Goal: Information Seeking & Learning: Learn about a topic

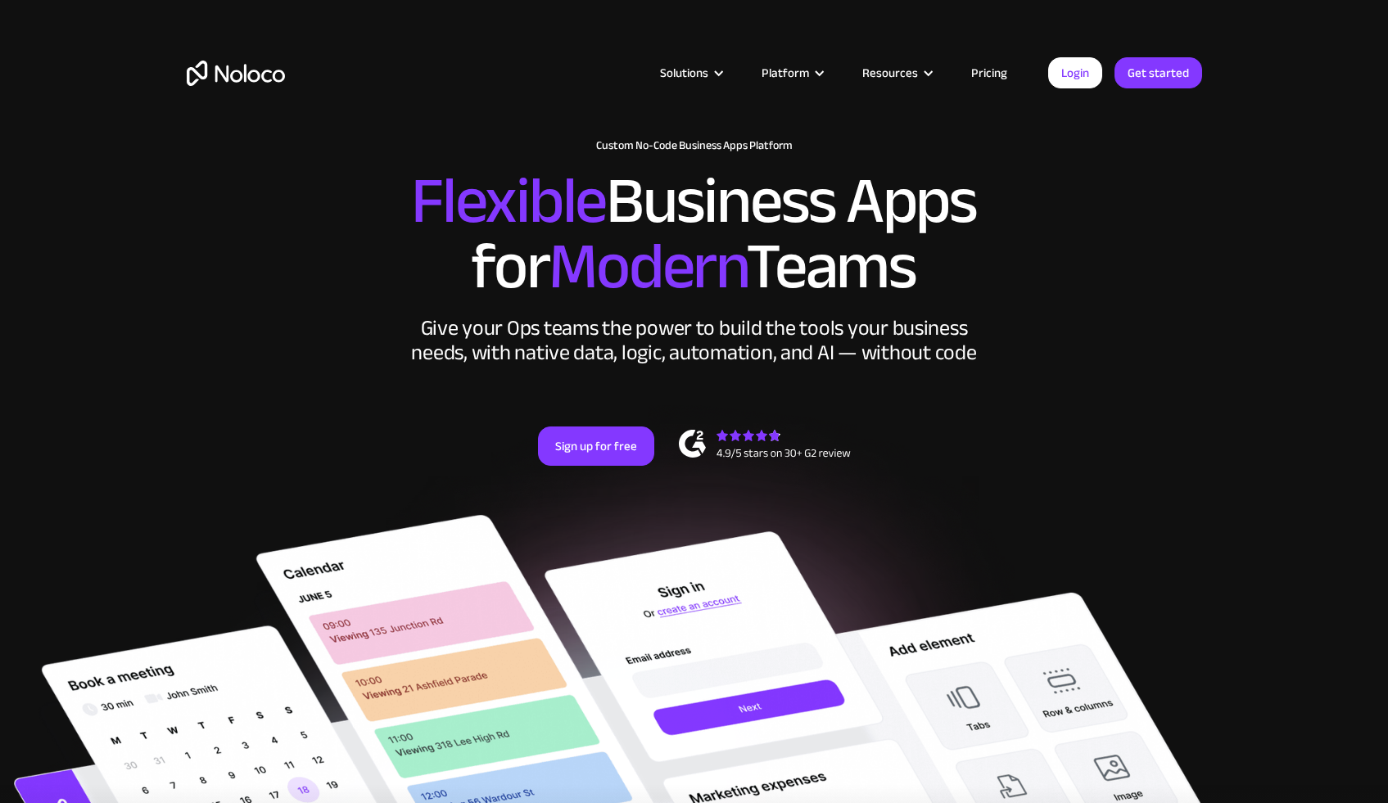
click at [1001, 71] on link "Pricing" at bounding box center [989, 72] width 77 height 21
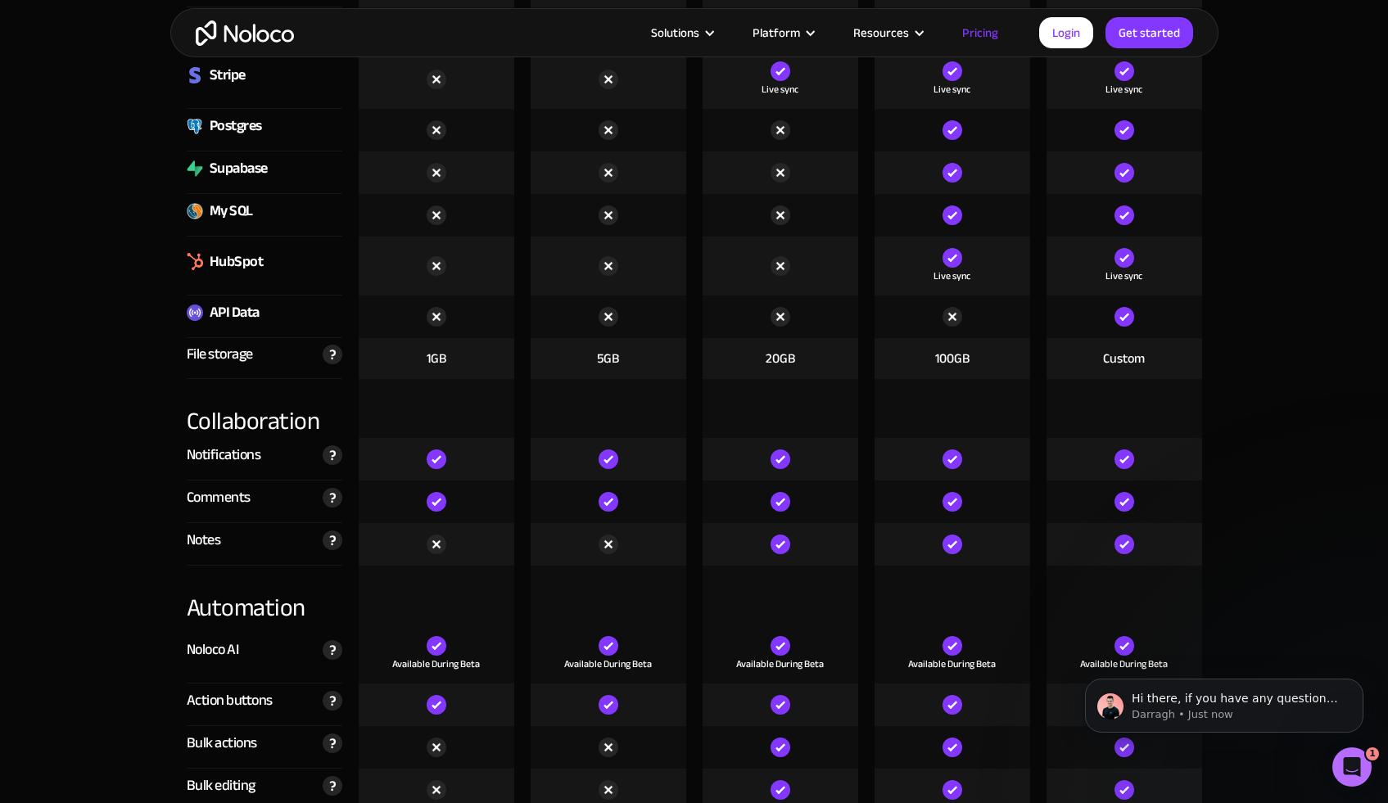
scroll to position [2657, 0]
click at [781, 266] on img at bounding box center [781, 267] width 20 height 20
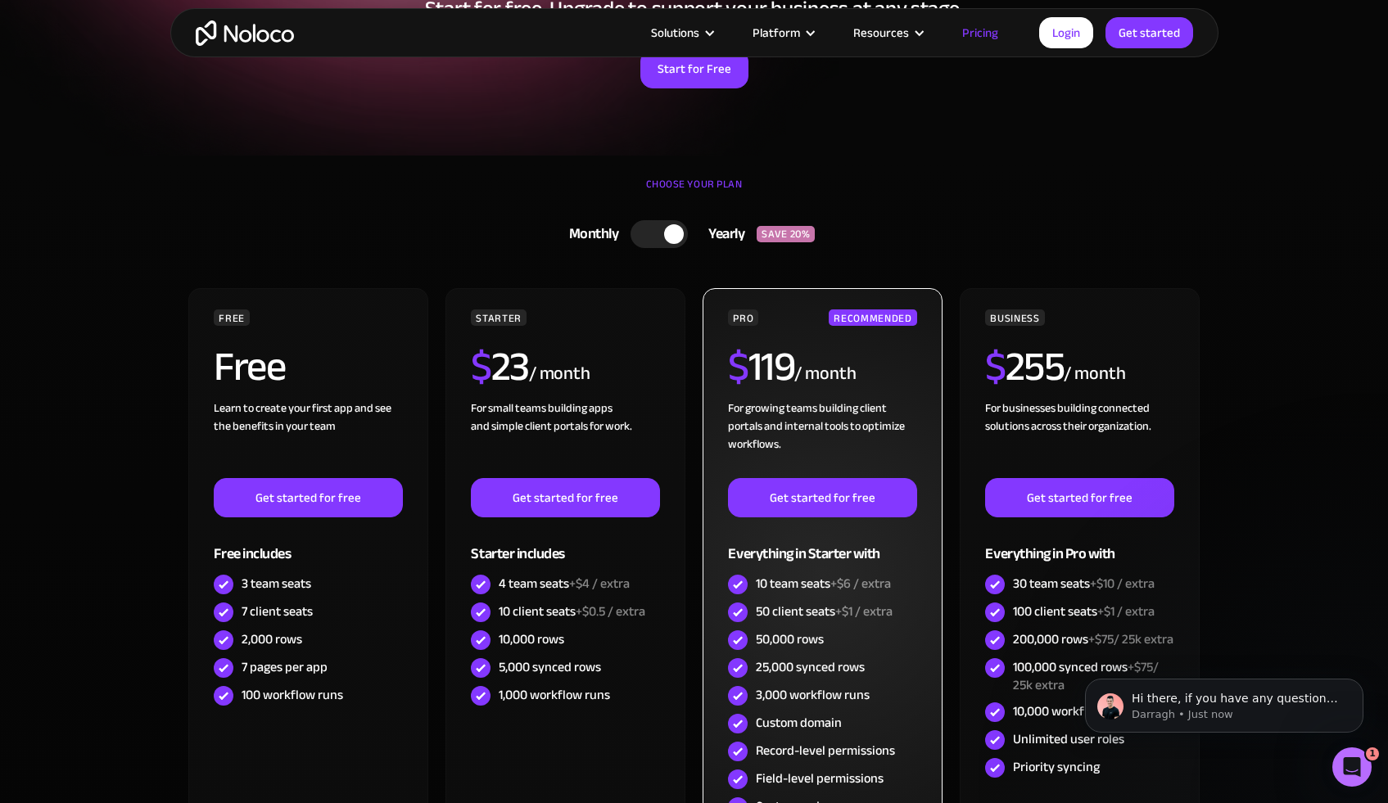
scroll to position [223, 0]
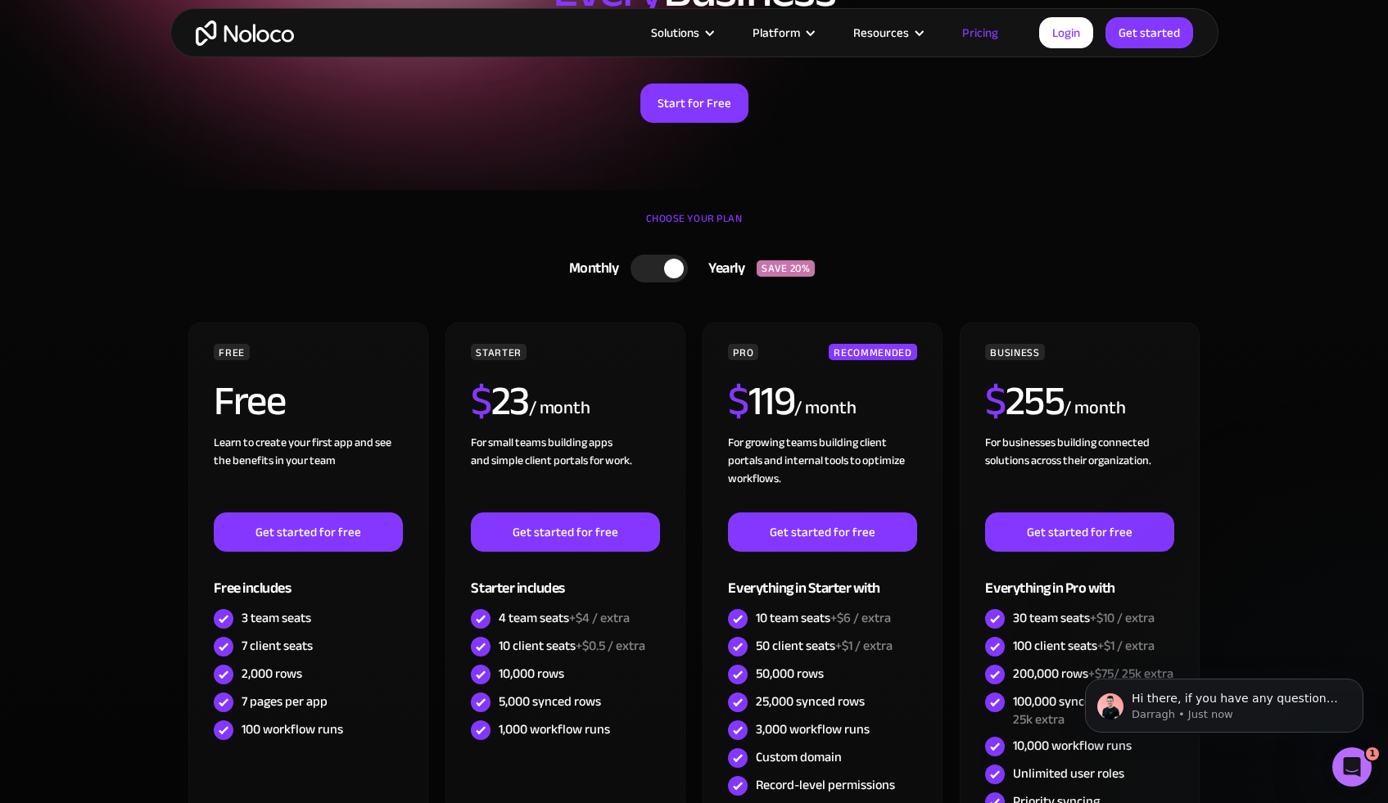
click at [659, 269] on div at bounding box center [658, 269] width 57 height 28
click at [671, 270] on div at bounding box center [665, 269] width 57 height 28
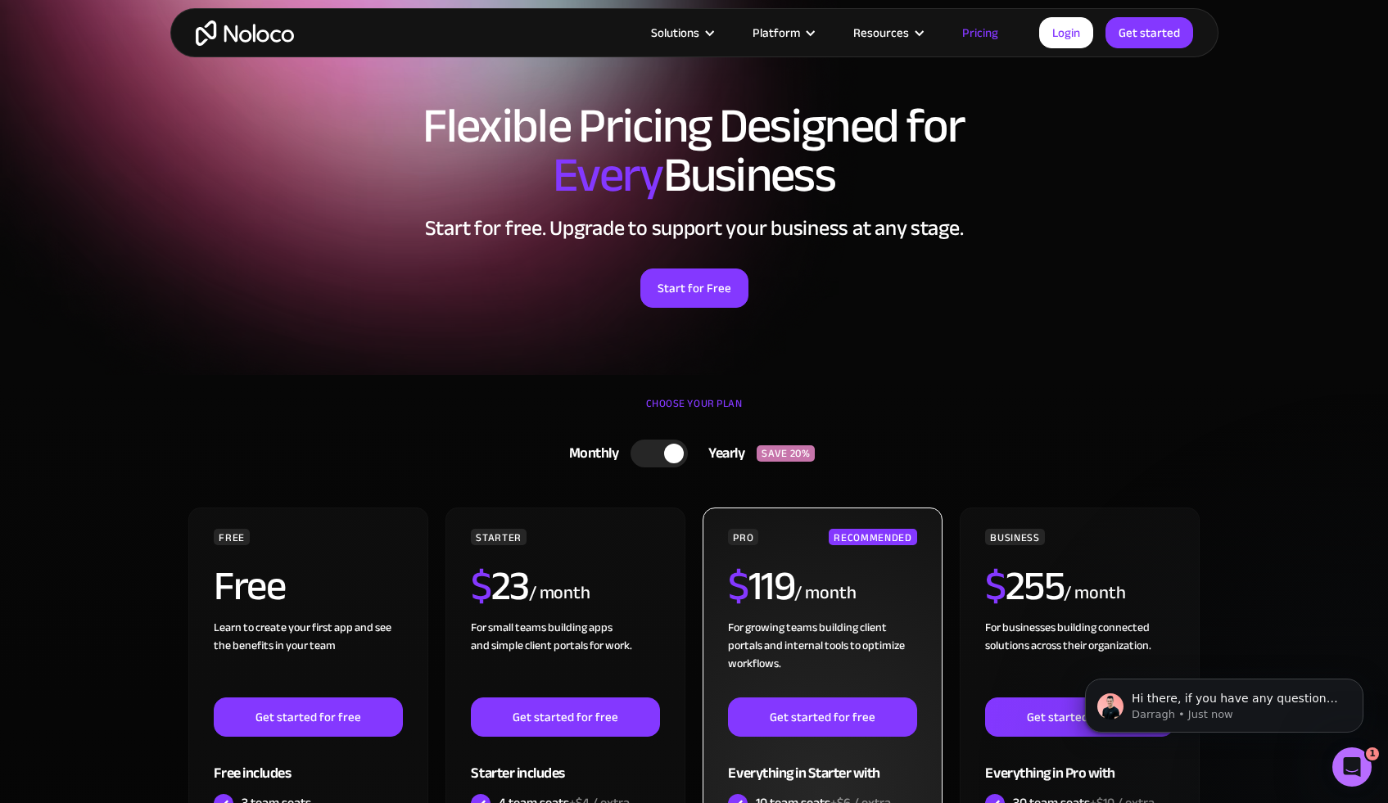
scroll to position [0, 0]
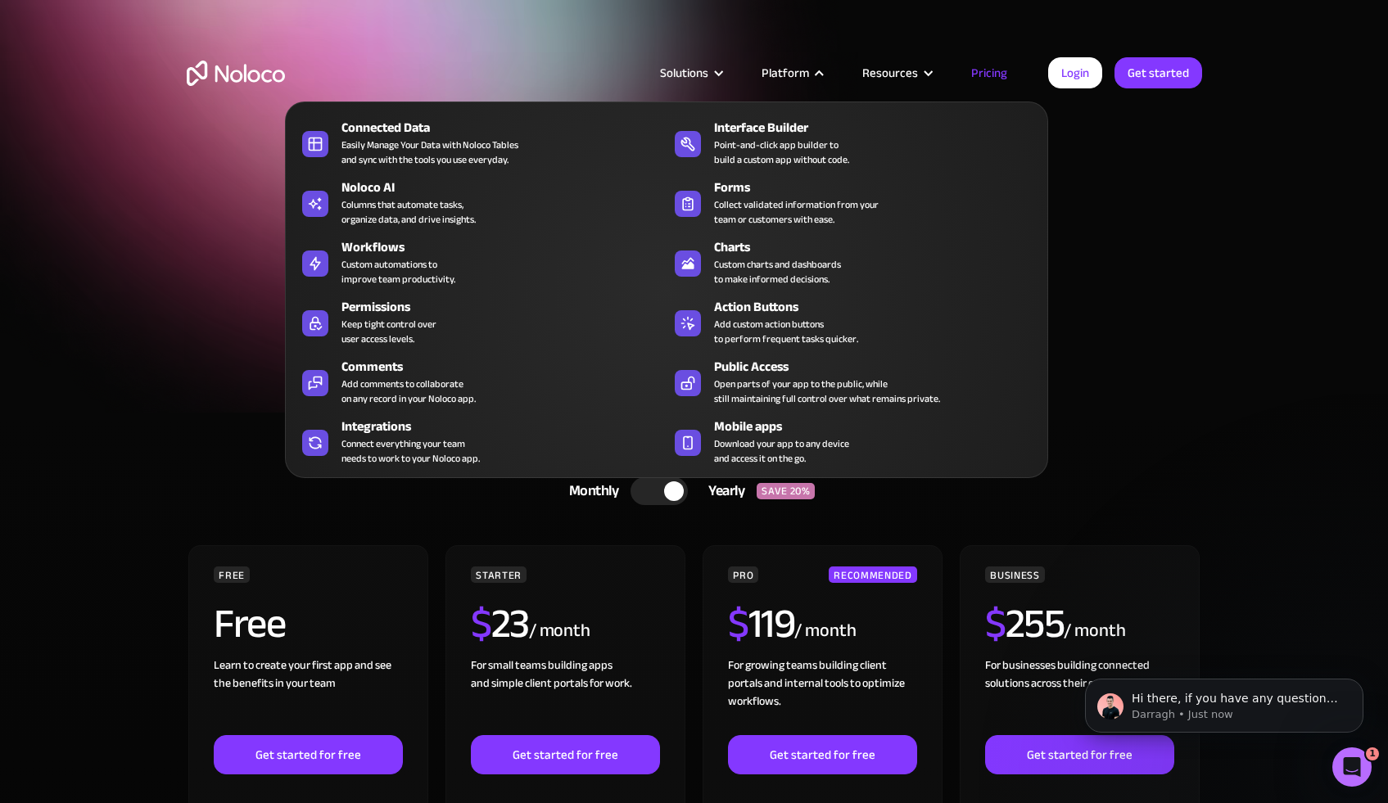
click at [796, 74] on div "Platform" at bounding box center [785, 72] width 47 height 21
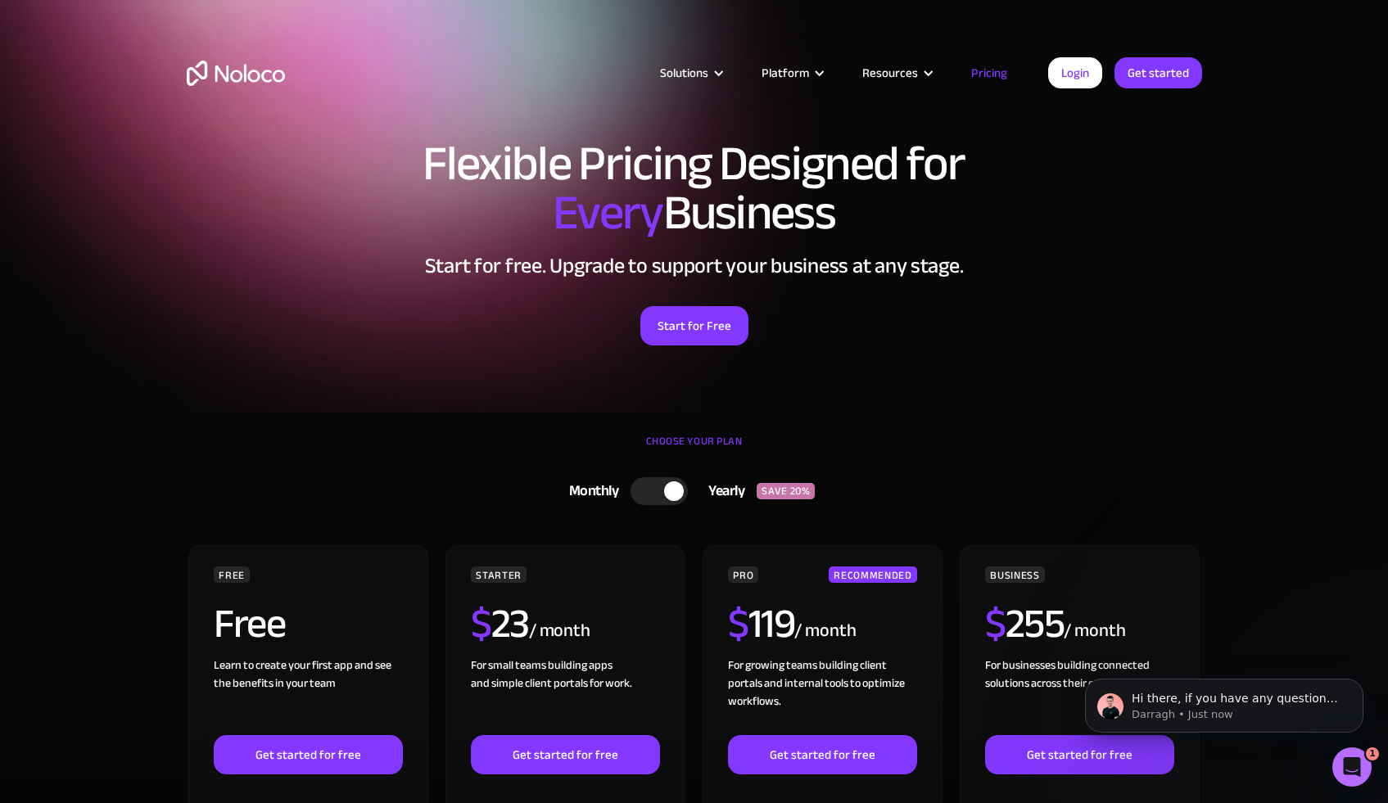
click at [809, 70] on div "Platform" at bounding box center [785, 72] width 47 height 21
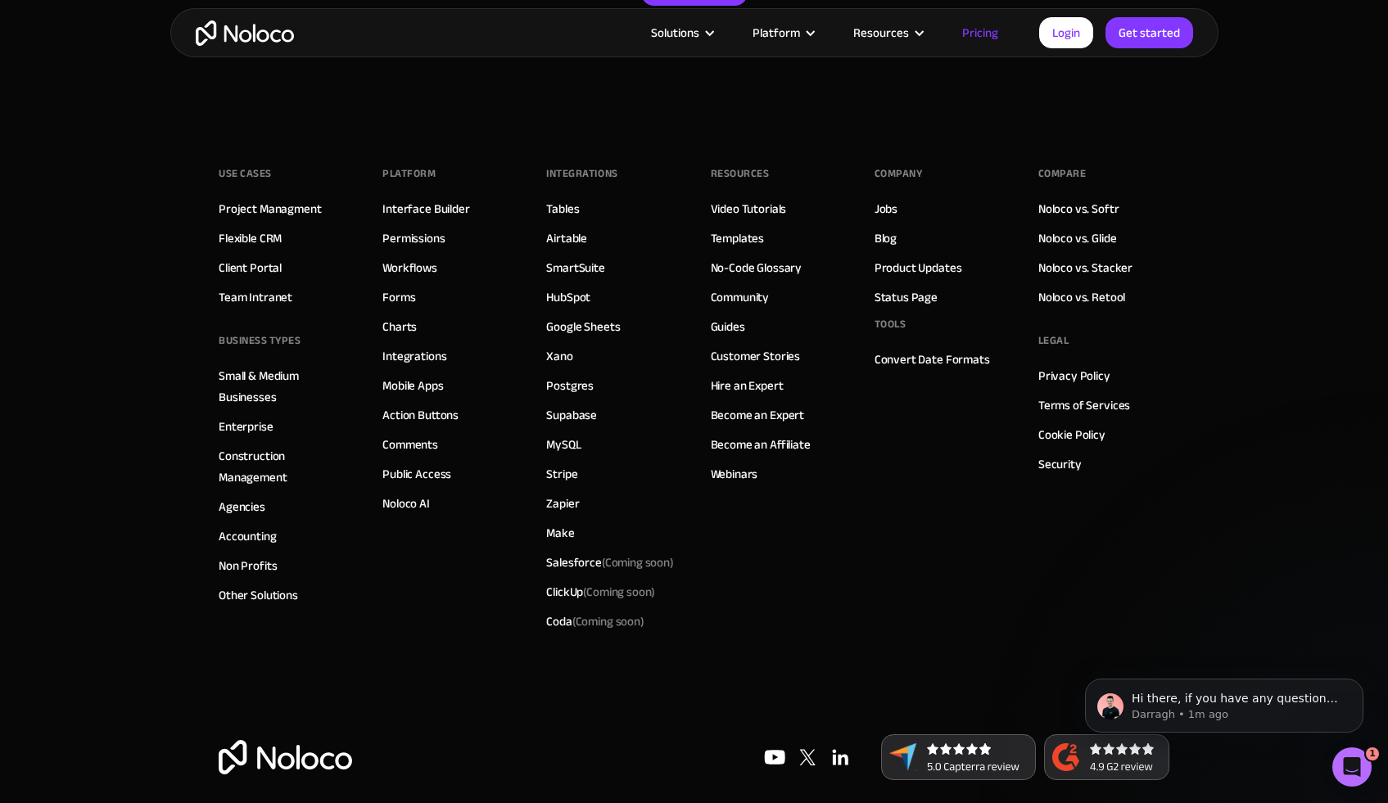
scroll to position [8160, 0]
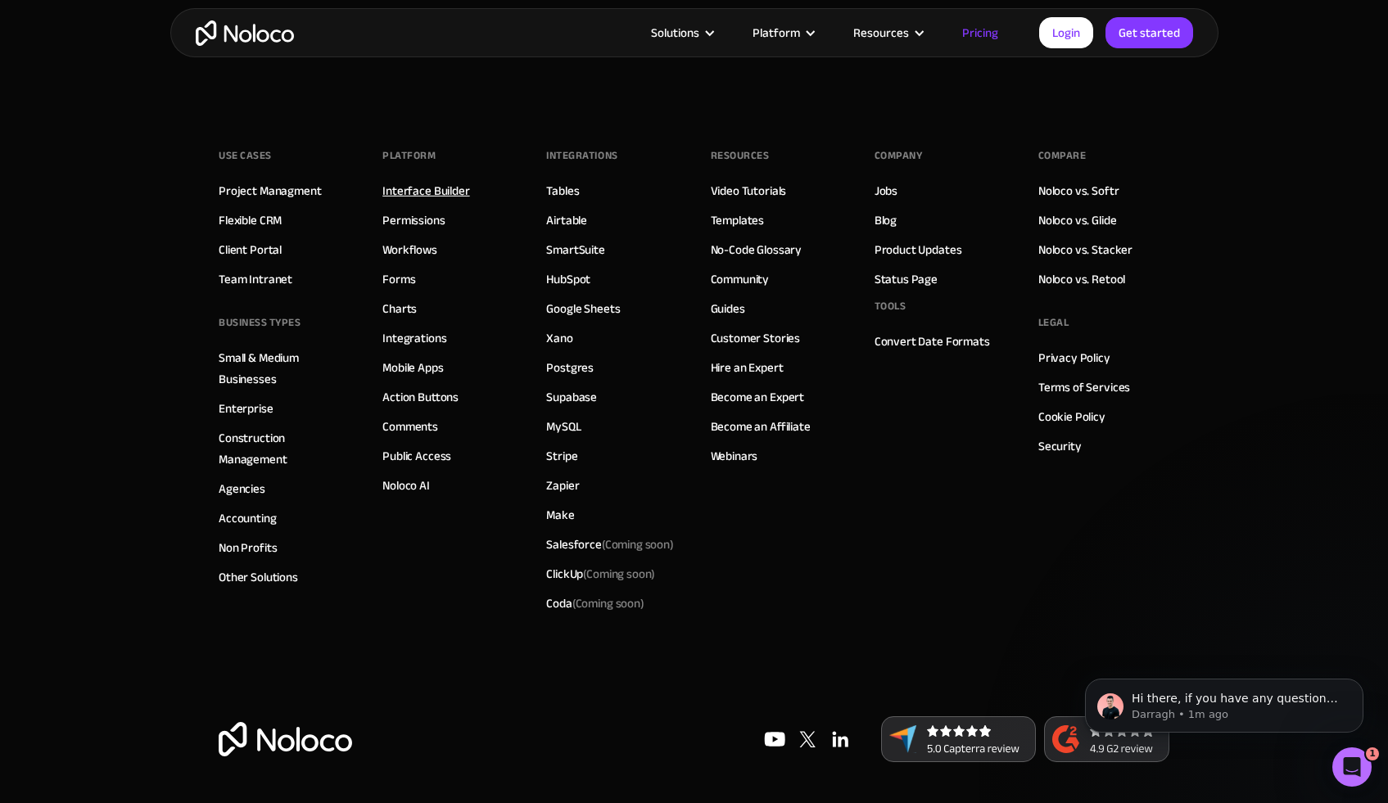
click at [422, 188] on link "Interface Builder" at bounding box center [425, 190] width 87 height 21
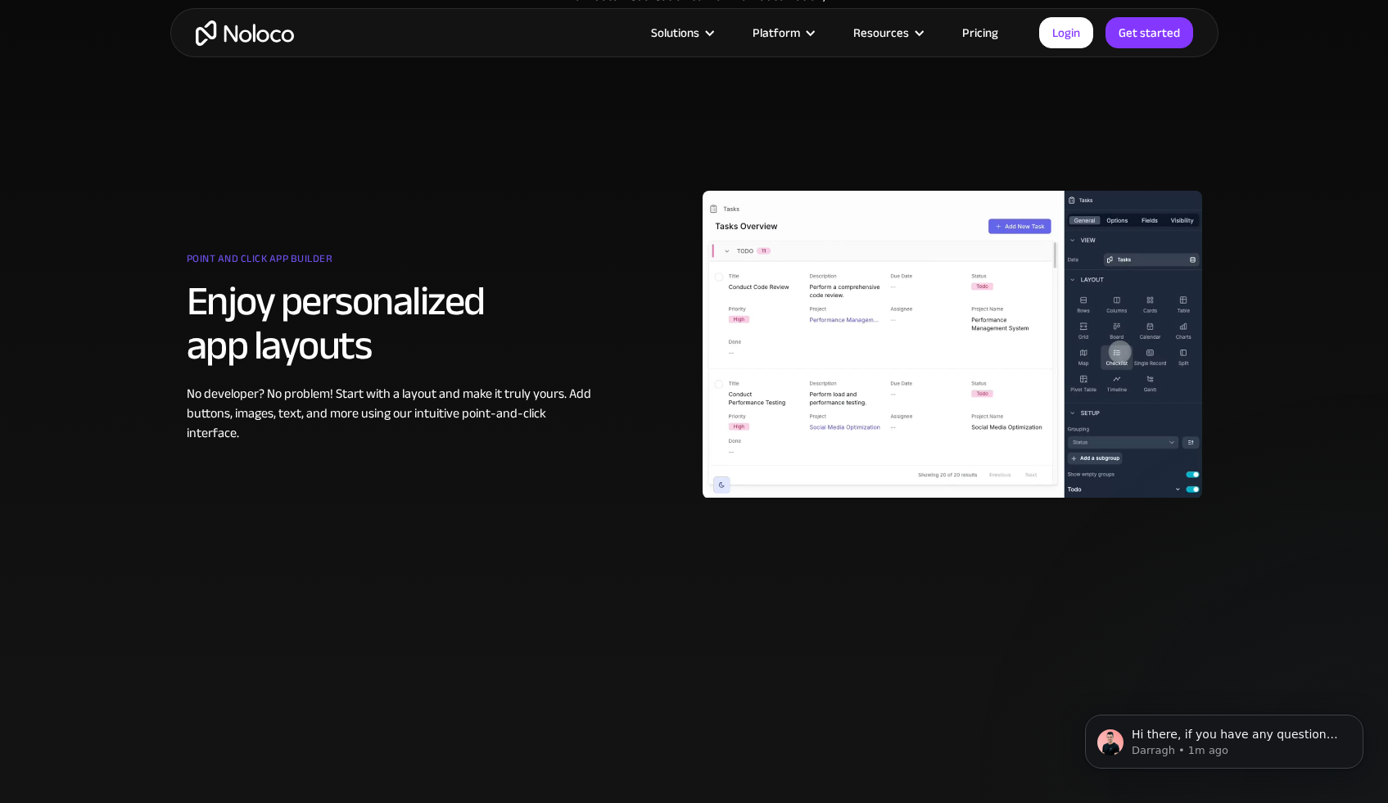
click at [941, 348] on div at bounding box center [952, 344] width 499 height 409
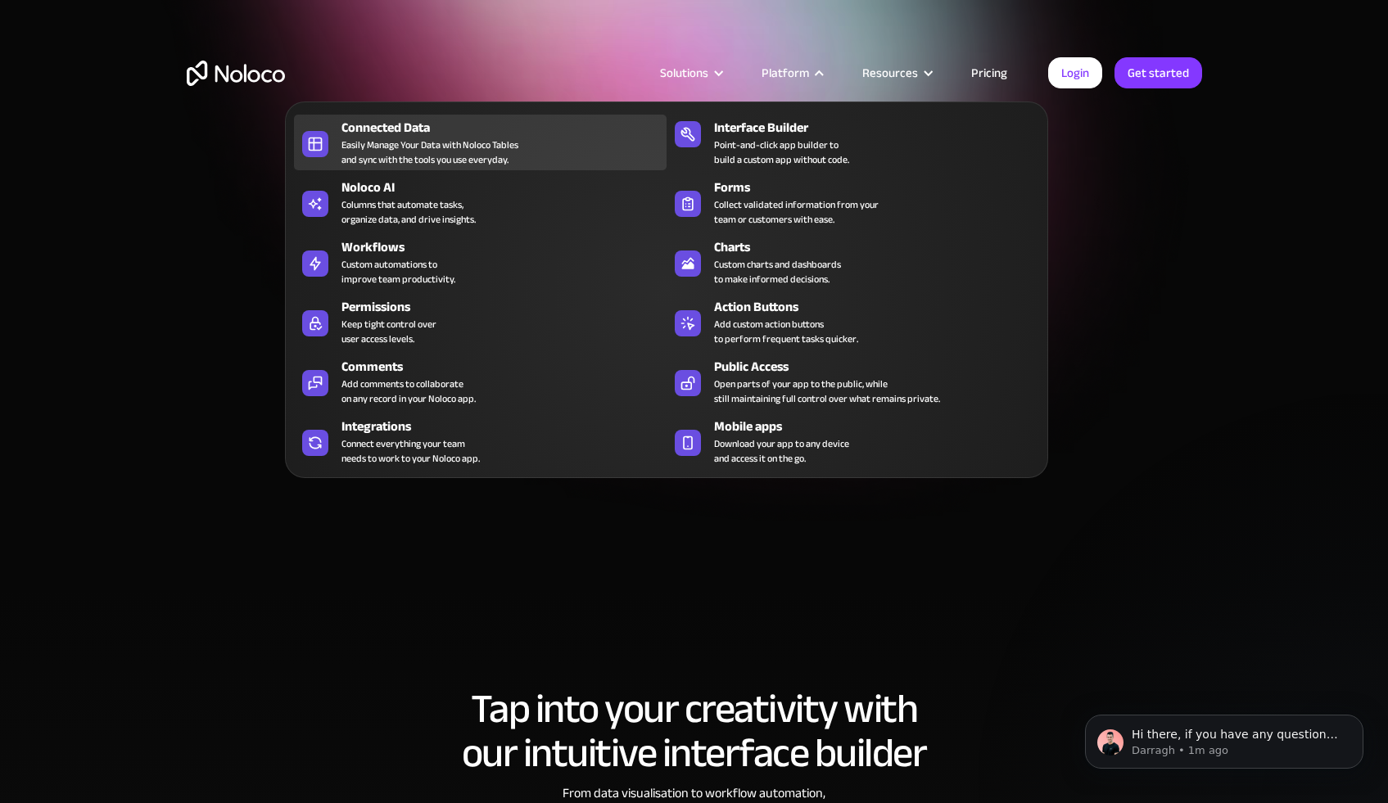
click at [445, 134] on div "Connected Data" at bounding box center [507, 128] width 332 height 20
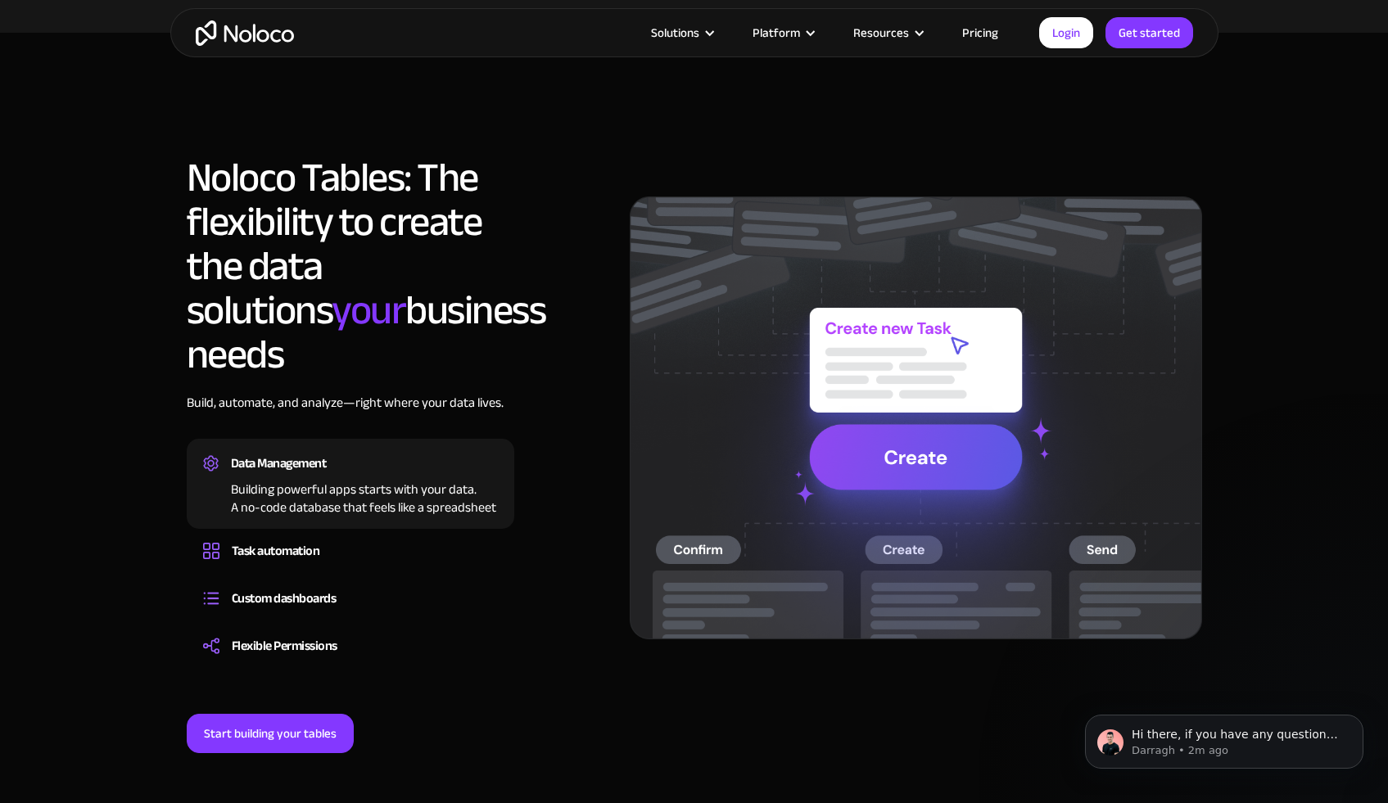
scroll to position [1135, 0]
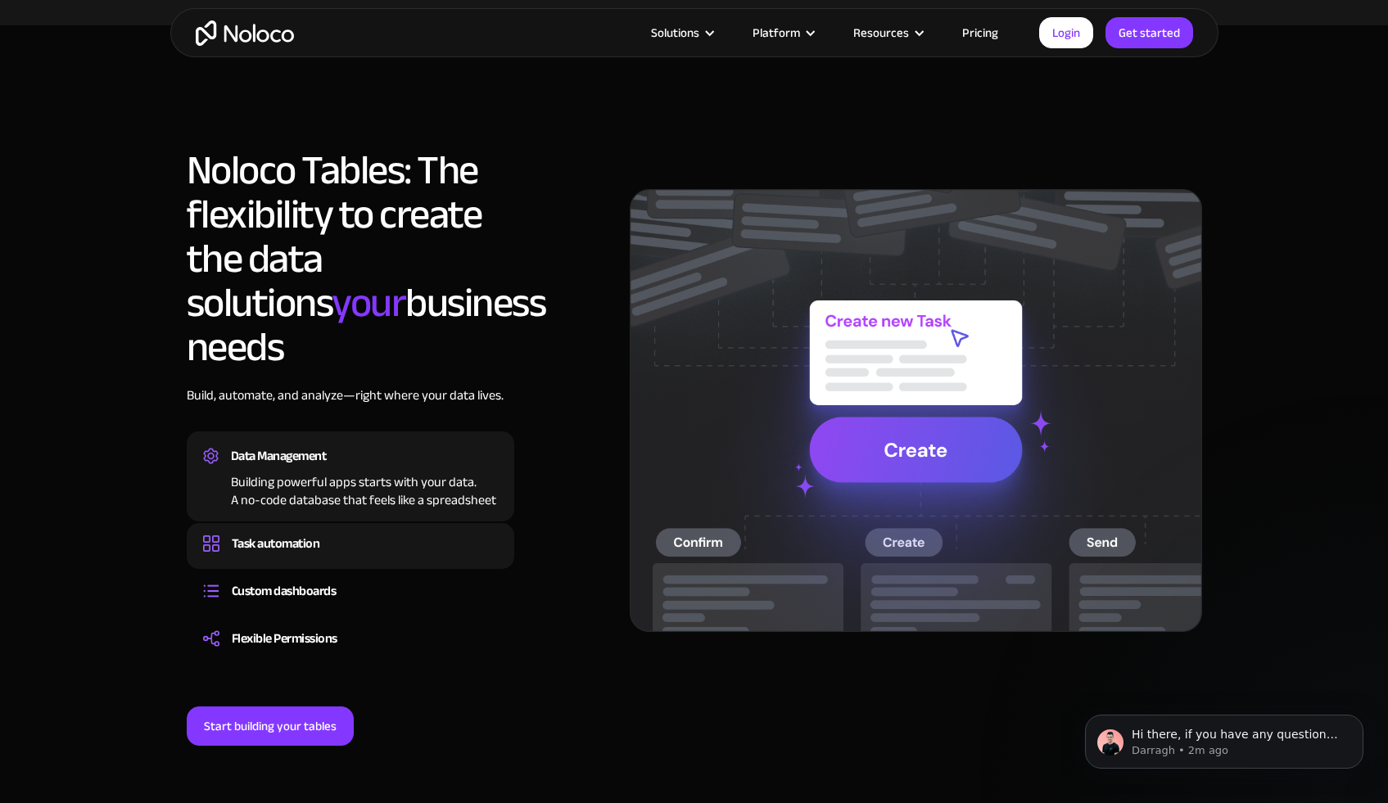
click at [302, 531] on div "Task automation" at bounding box center [276, 543] width 88 height 25
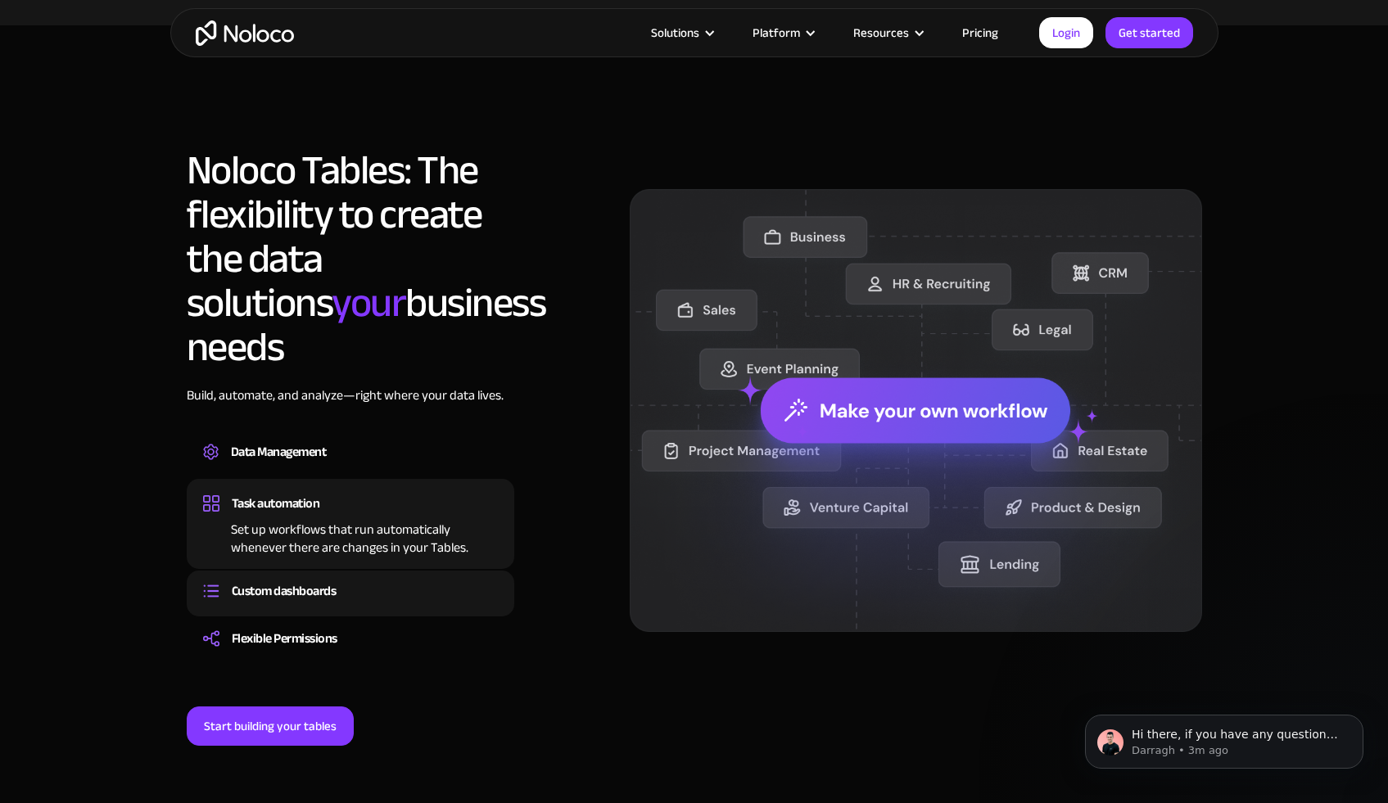
click at [315, 579] on div "Custom dashboards" at bounding box center [284, 591] width 105 height 25
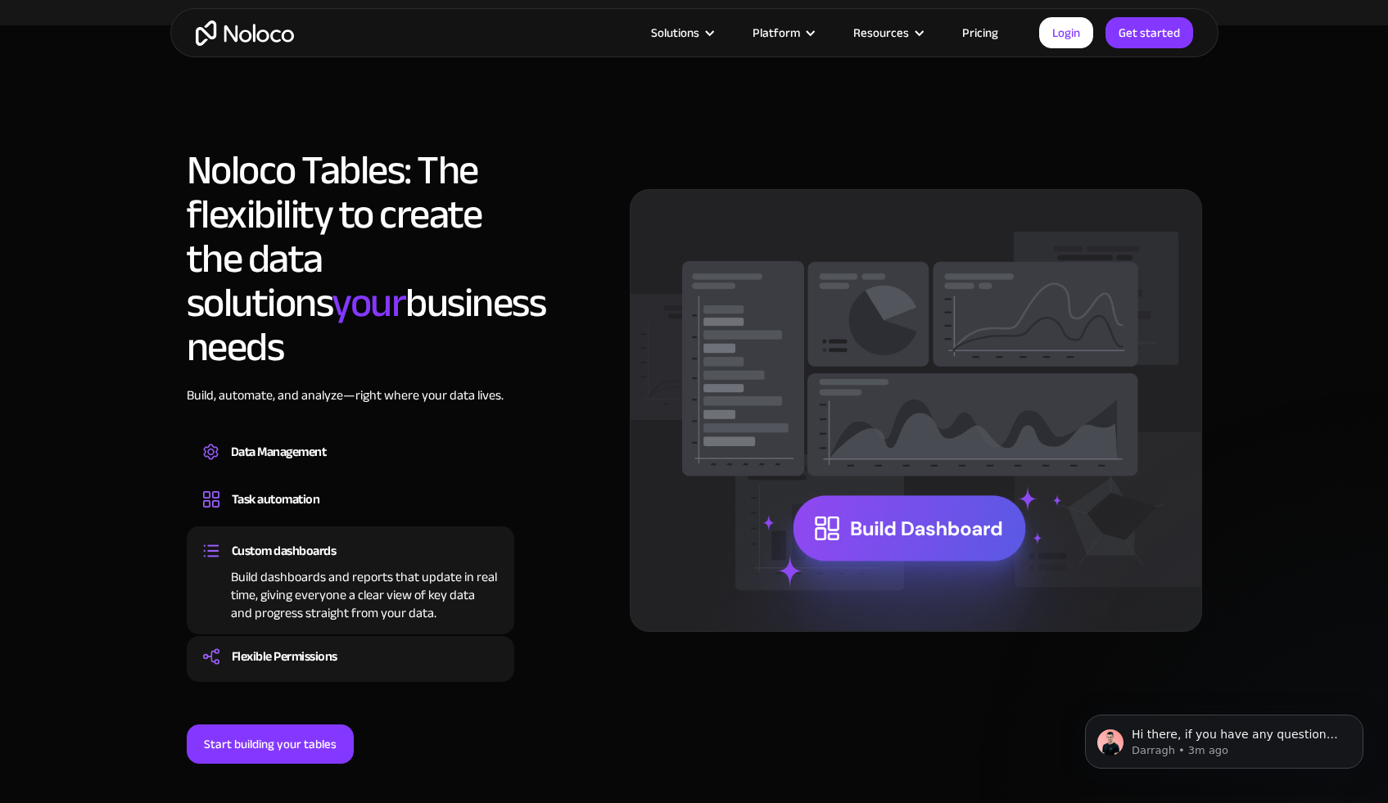
click at [317, 644] on div "Flexible Permissions" at bounding box center [285, 656] width 106 height 25
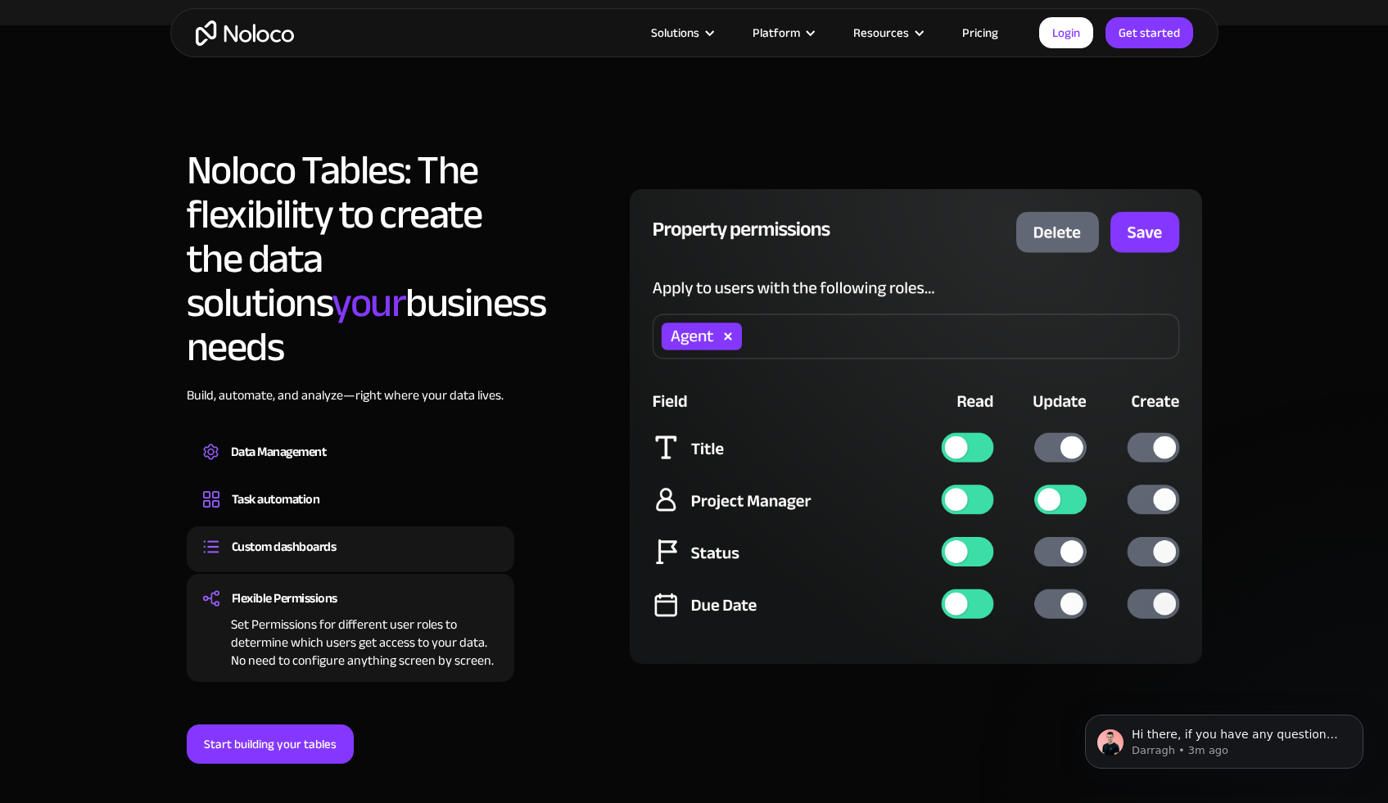
click at [306, 535] on div "Custom dashboards" at bounding box center [284, 547] width 105 height 25
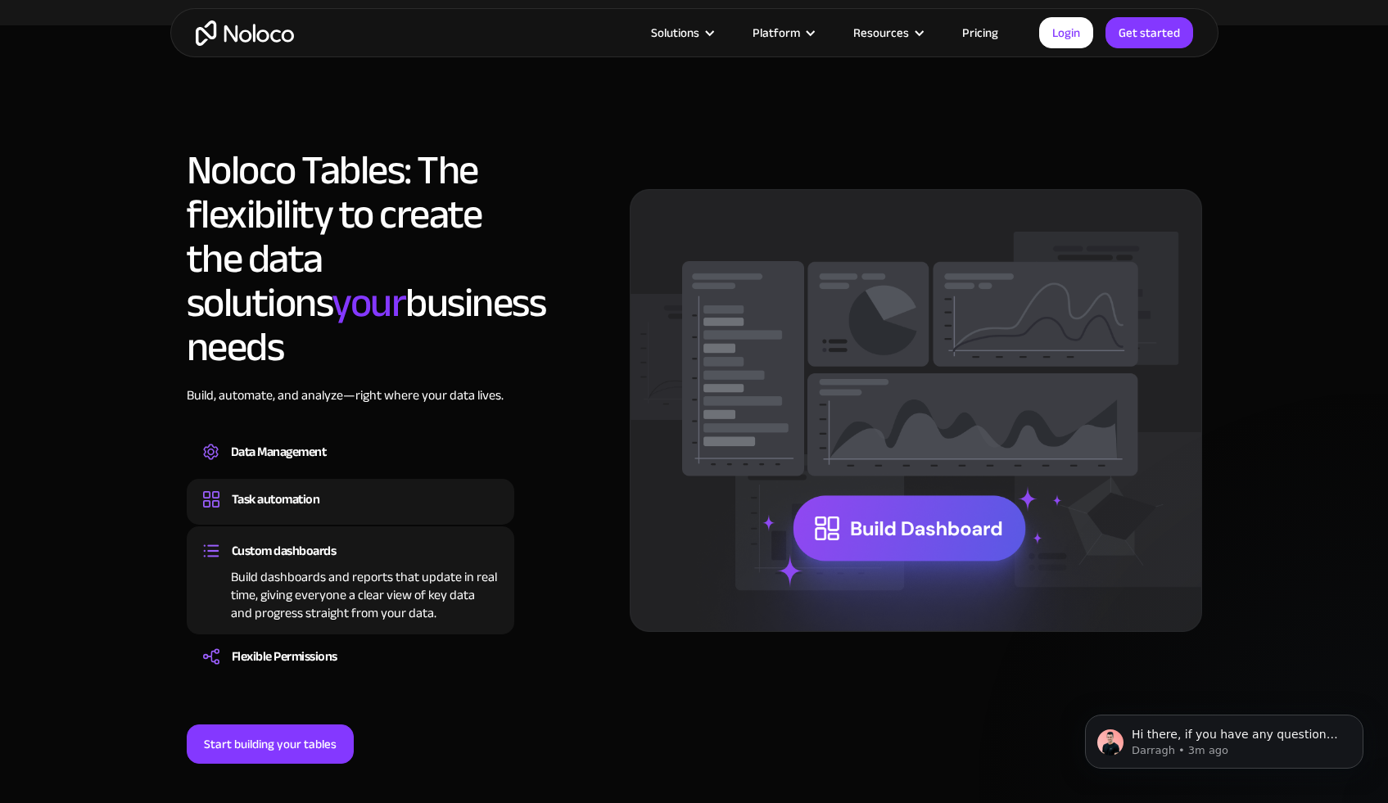
click at [310, 487] on div "Task automation" at bounding box center [276, 499] width 88 height 25
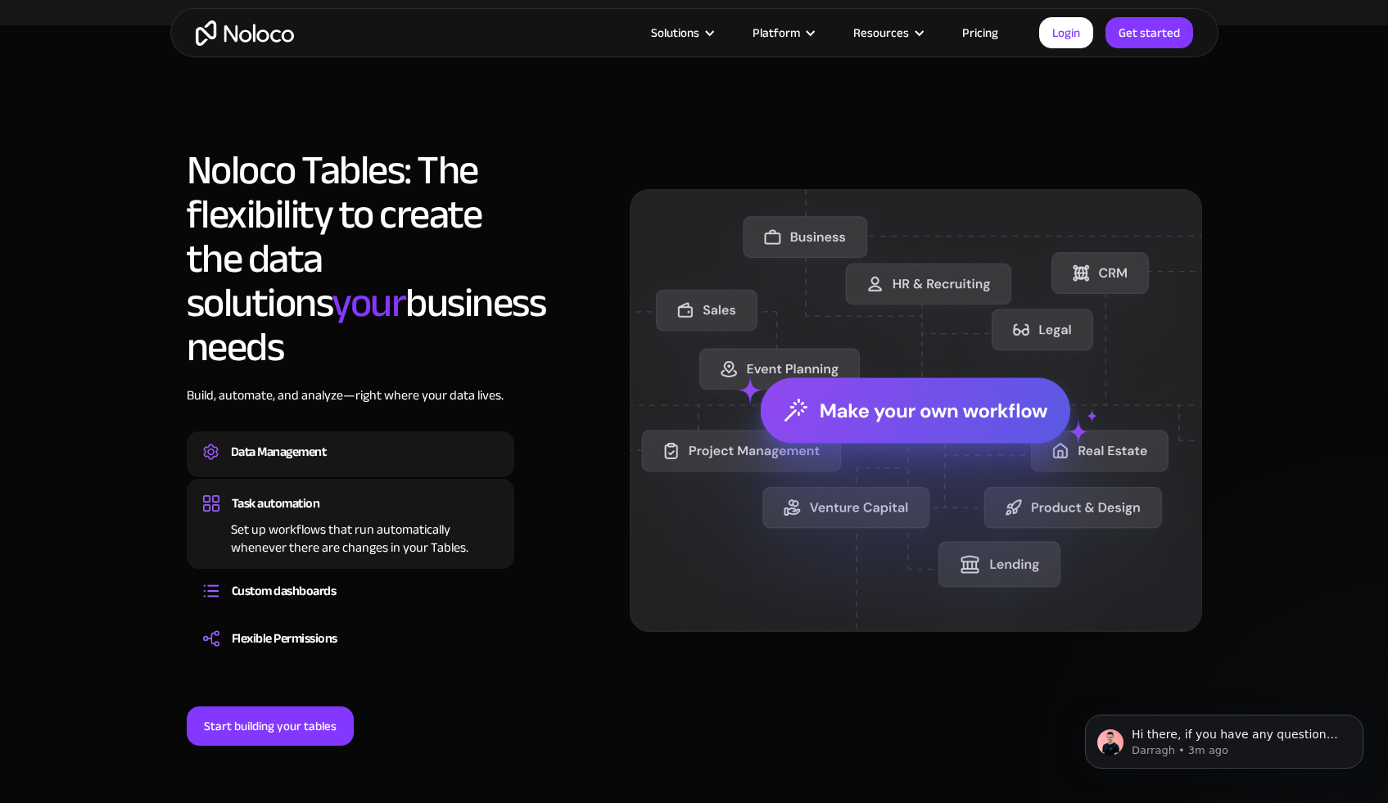
click at [310, 464] on div "Building powerful apps starts with your data. A no-code database that feels lik…" at bounding box center [350, 466] width 295 height 5
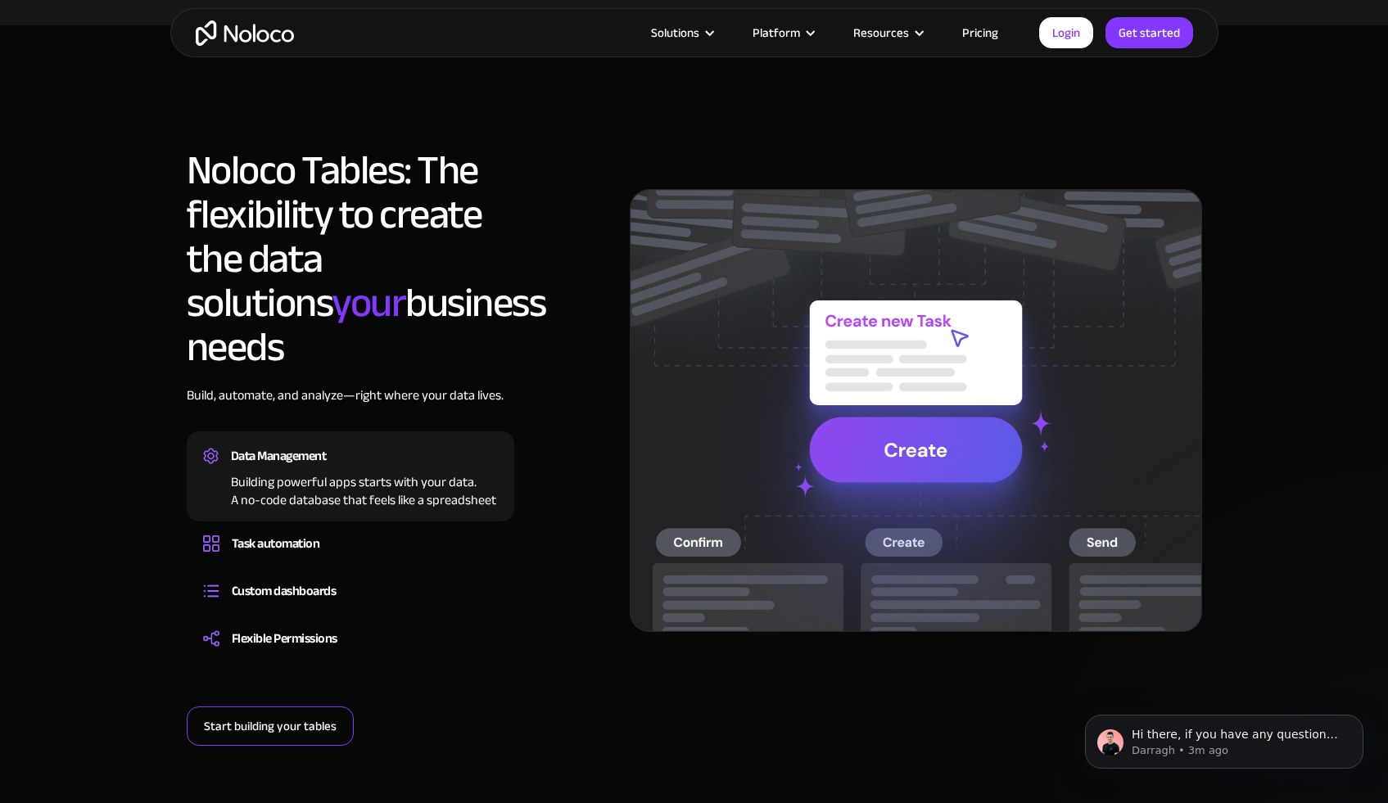
click at [342, 707] on link "Start building your tables" at bounding box center [270, 726] width 167 height 39
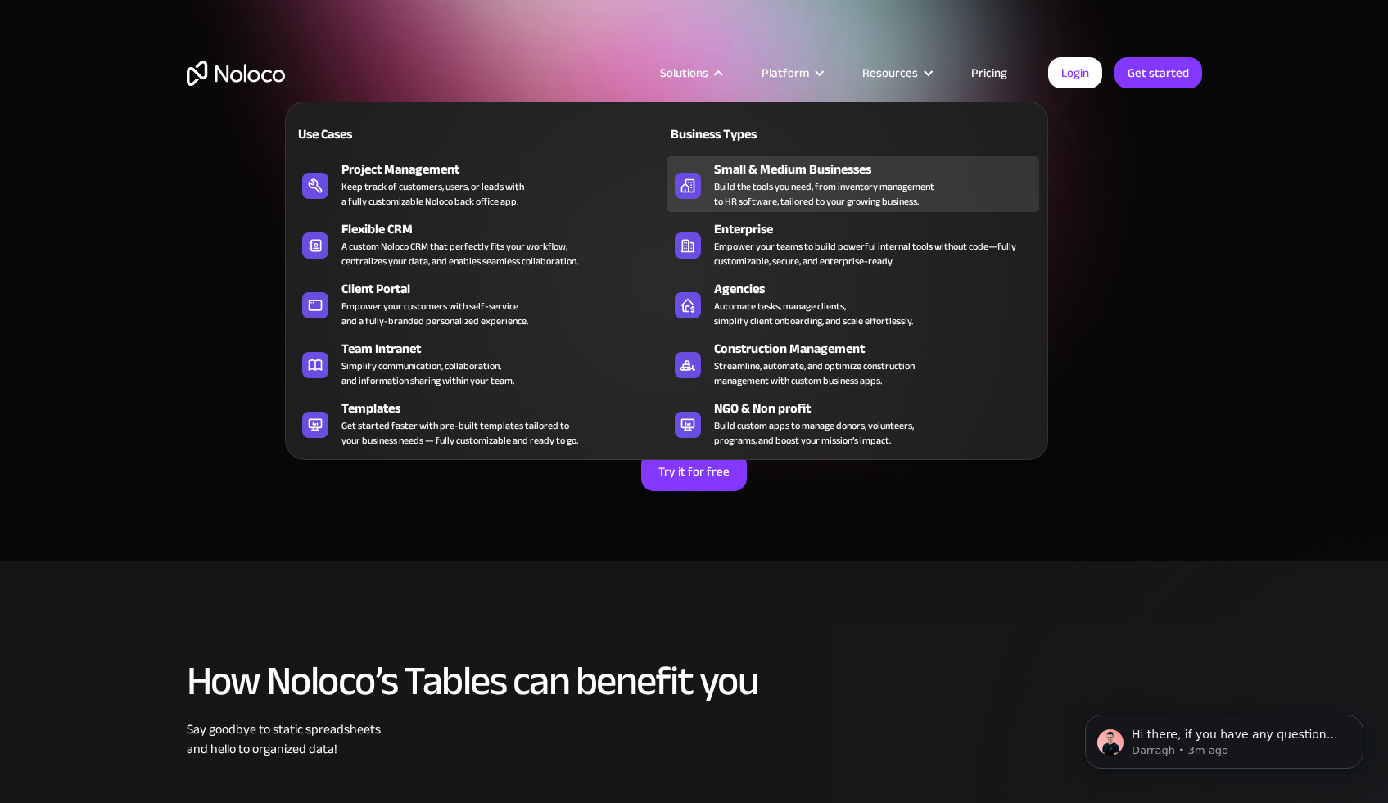
click at [832, 187] on div "Build the tools you need, from inventory management to HR software, tailored to…" at bounding box center [824, 193] width 220 height 29
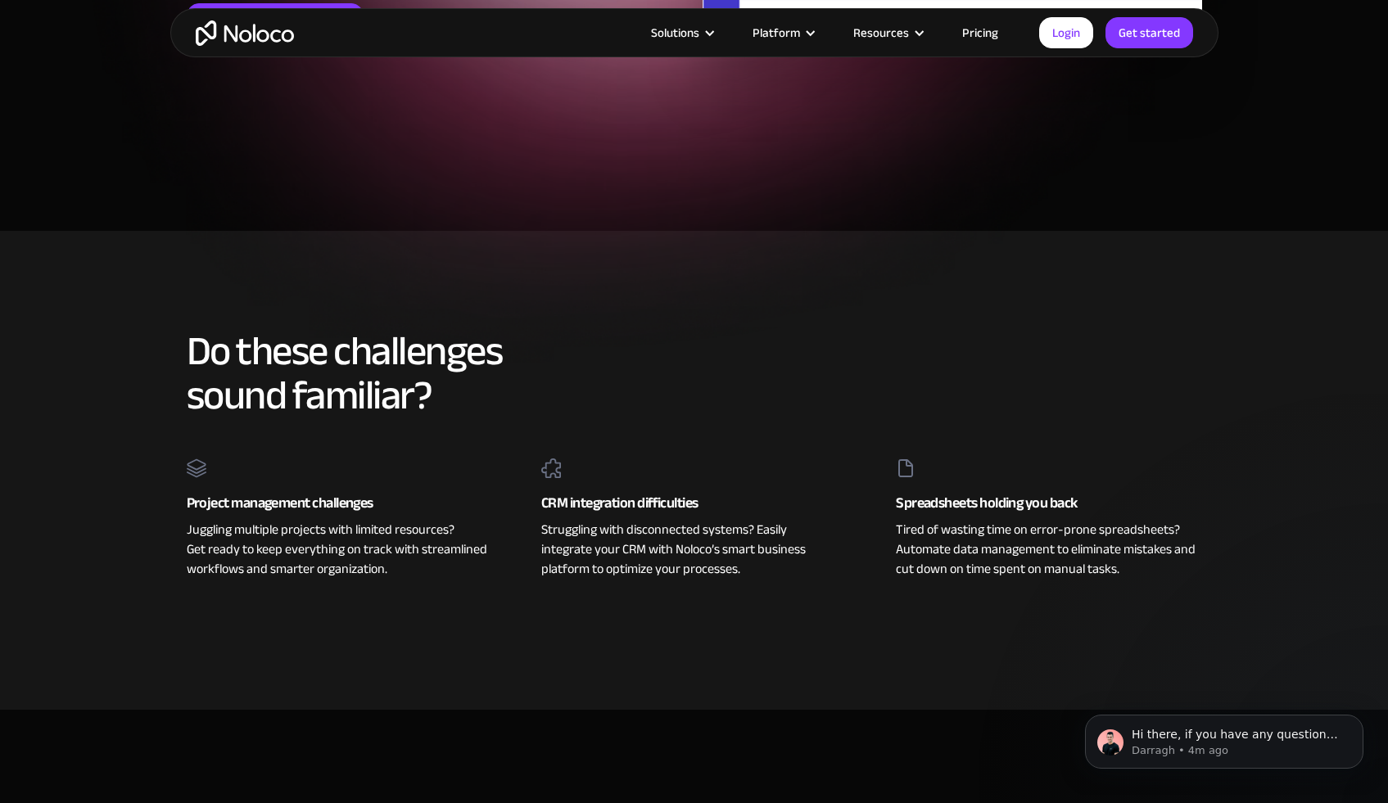
scroll to position [232, 0]
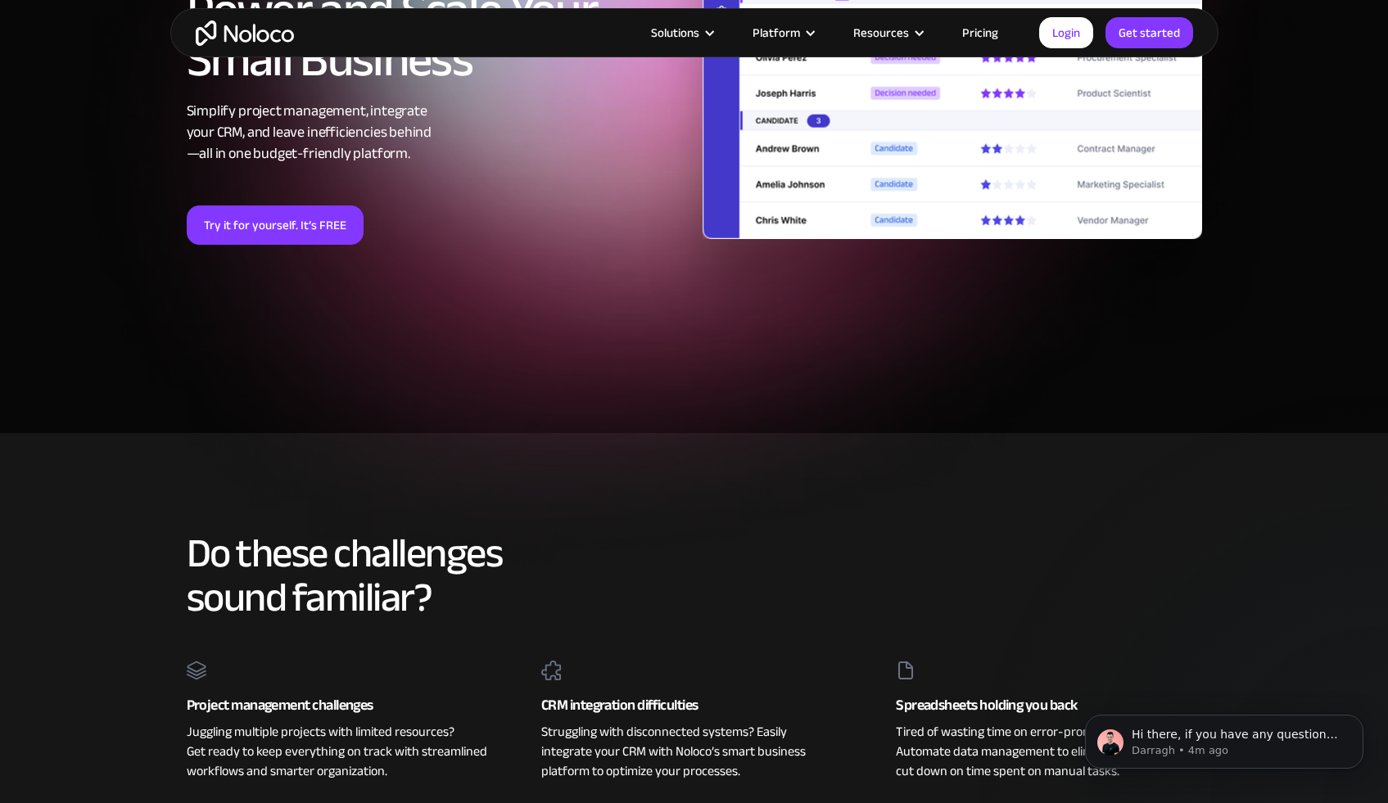
click at [977, 34] on link "Pricing" at bounding box center [980, 32] width 77 height 21
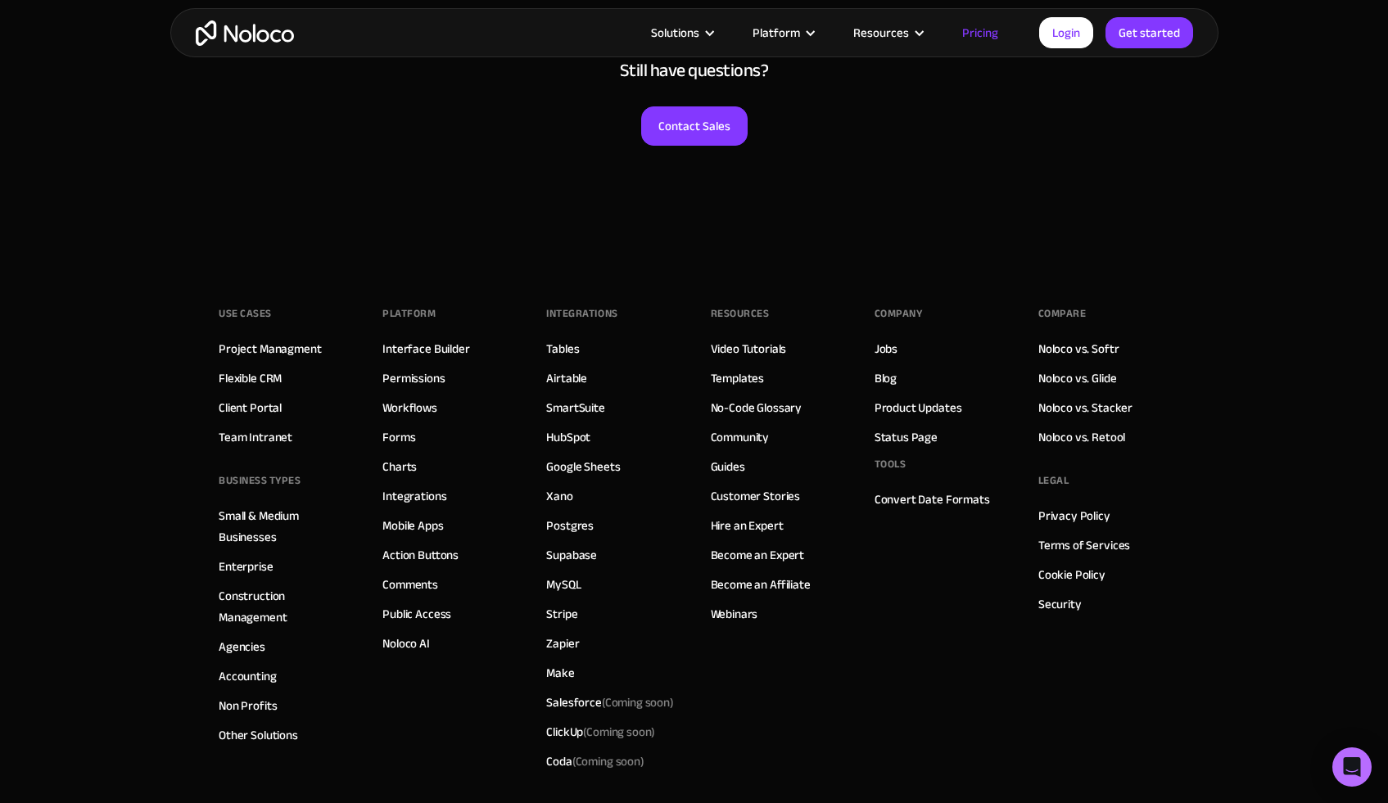
scroll to position [8160, 0]
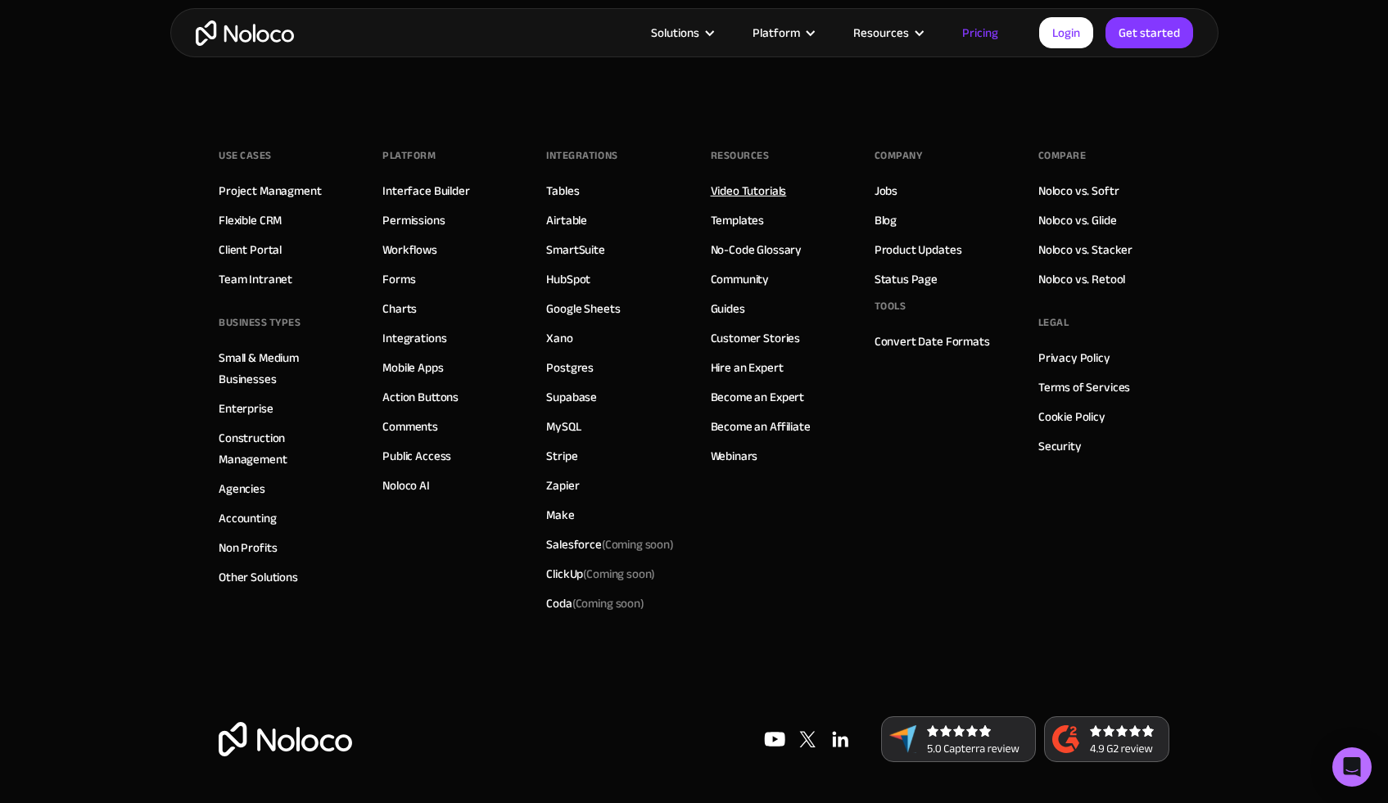
click at [747, 184] on link "Video Tutorials" at bounding box center [749, 190] width 76 height 21
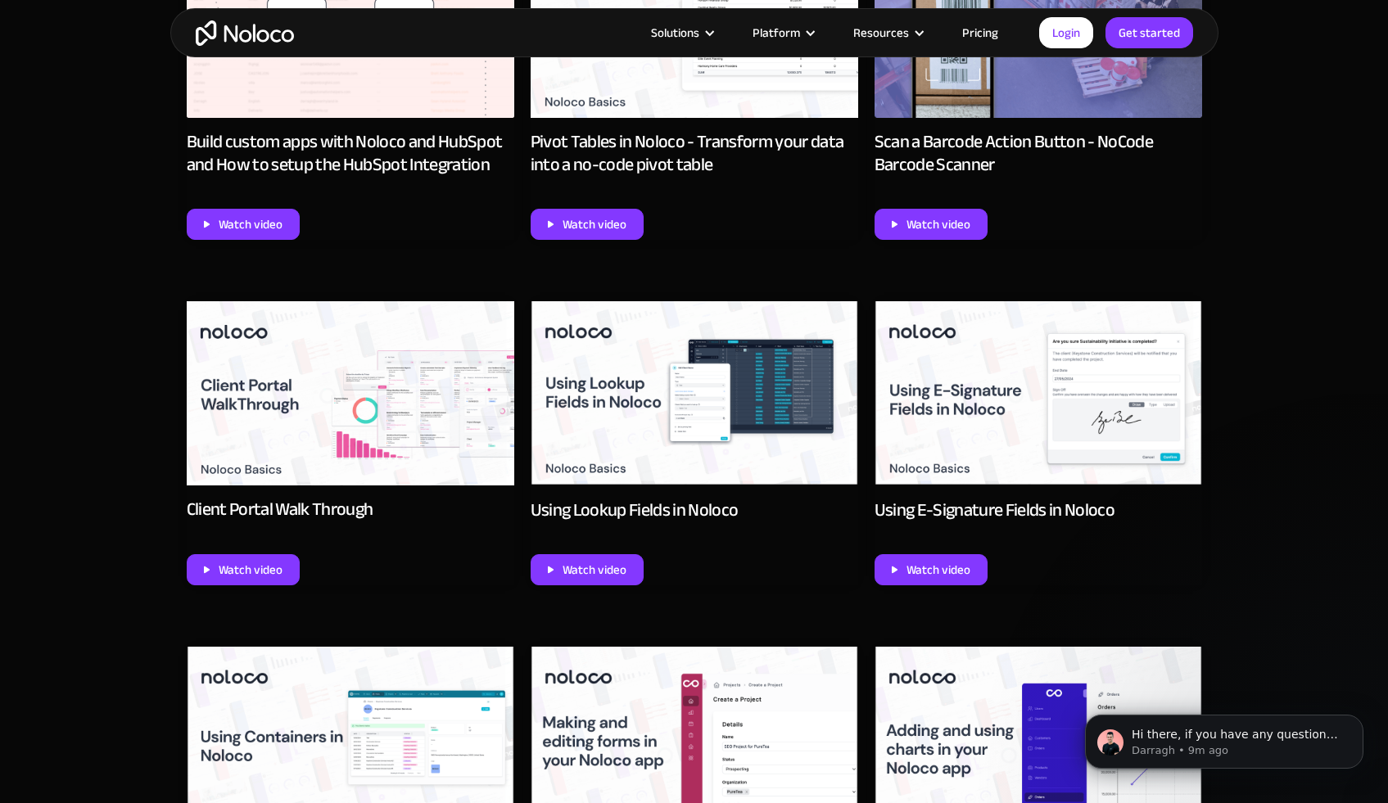
scroll to position [1045, 0]
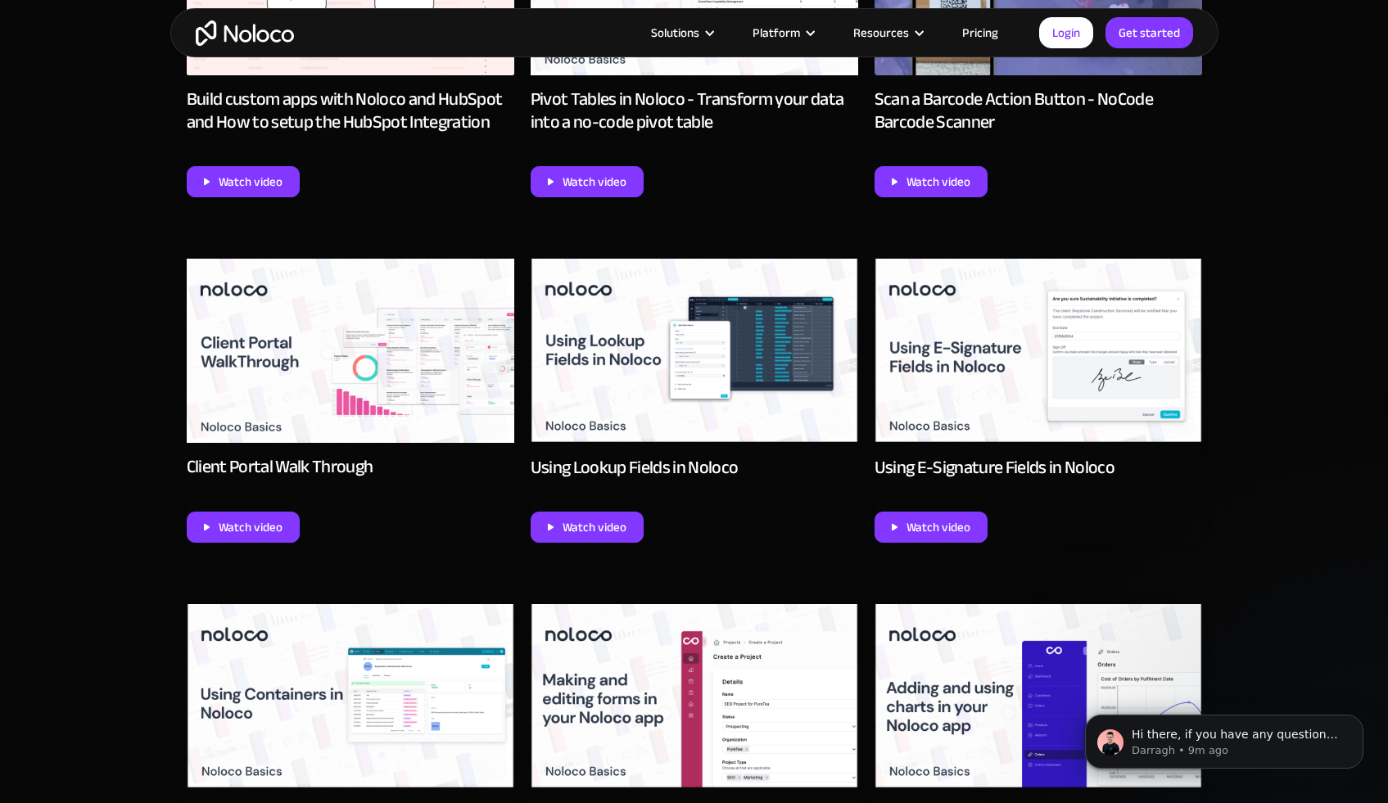
click at [373, 336] on img at bounding box center [351, 351] width 328 height 184
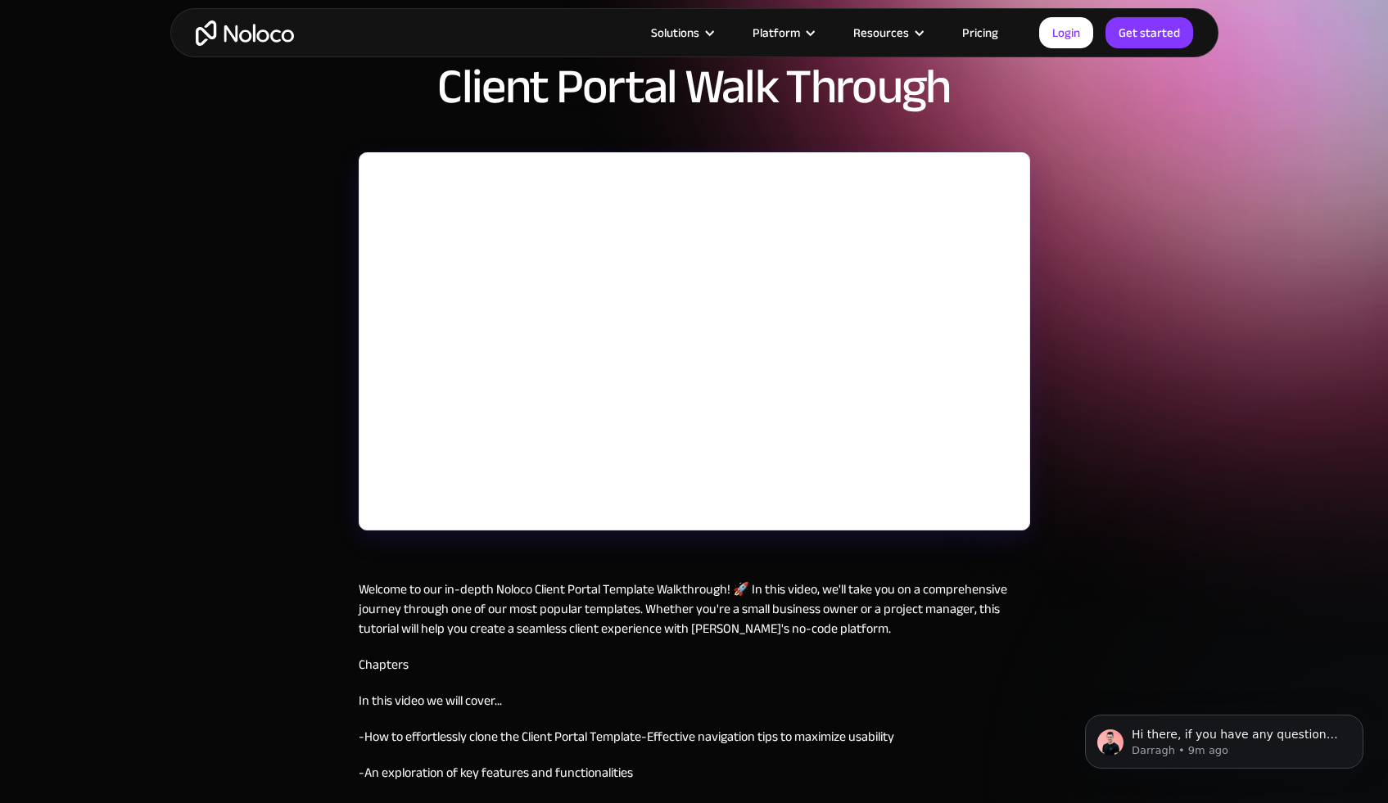
scroll to position [102, 0]
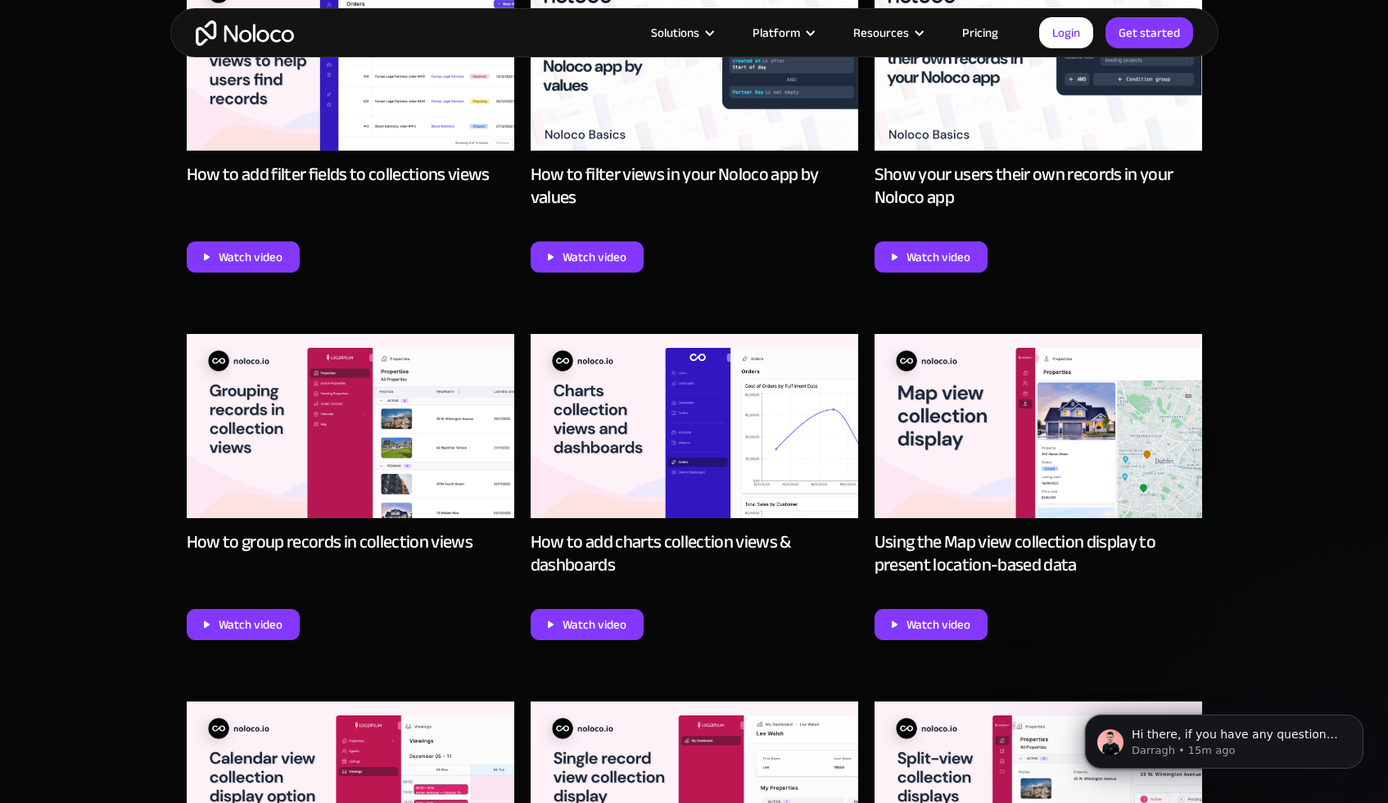
scroll to position [3876, 0]
